Goal: Transaction & Acquisition: Purchase product/service

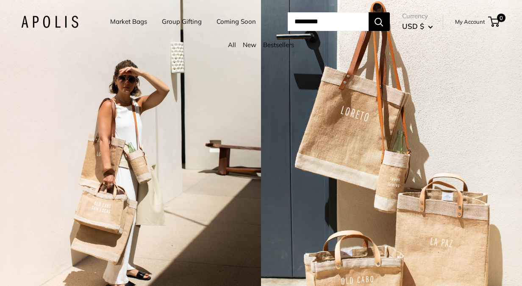
click at [217, 28] on link "Coming Soon" at bounding box center [236, 22] width 39 height 12
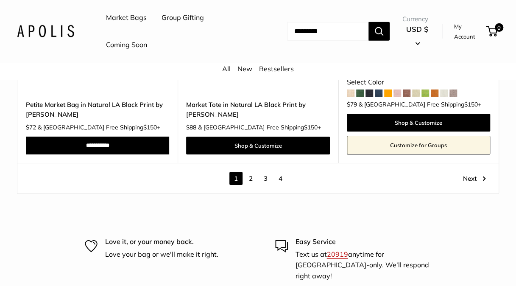
scroll to position [4340, 0]
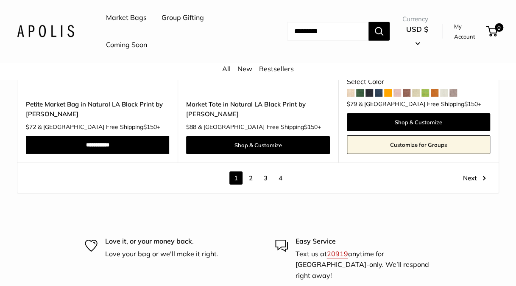
click at [253, 176] on link "2" at bounding box center [250, 177] width 13 height 13
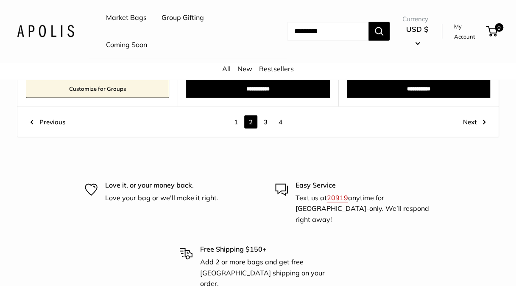
scroll to position [4217, 0]
click at [268, 123] on link "3" at bounding box center [265, 121] width 13 height 13
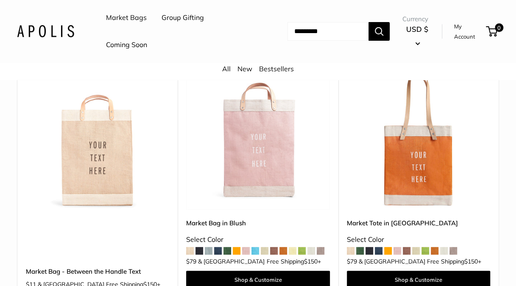
scroll to position [1659, 0]
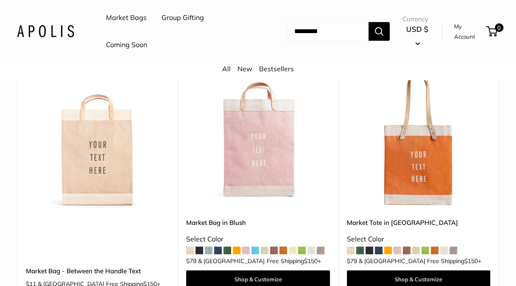
click at [0, 0] on img at bounding box center [0, 0] width 0 height 0
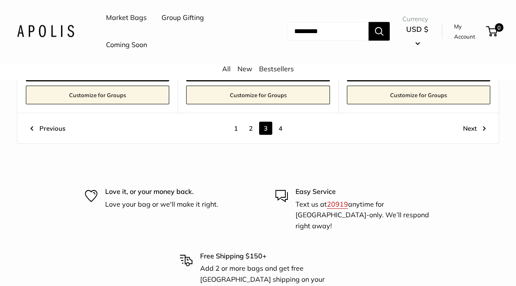
scroll to position [4302, 0]
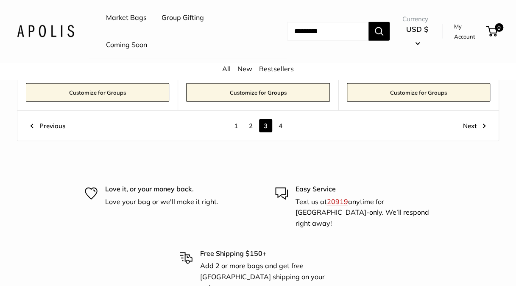
click at [282, 119] on link "4" at bounding box center [280, 125] width 13 height 13
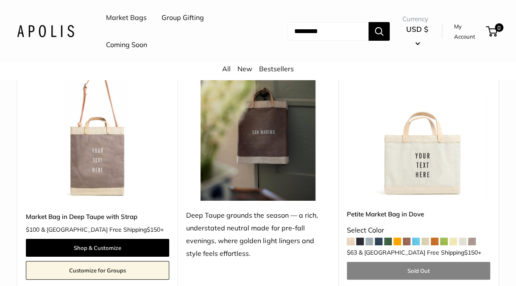
scroll to position [1483, 0]
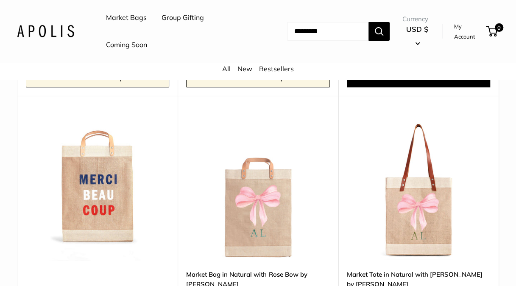
scroll to position [1321, 0]
